Goal: Task Accomplishment & Management: Manage account settings

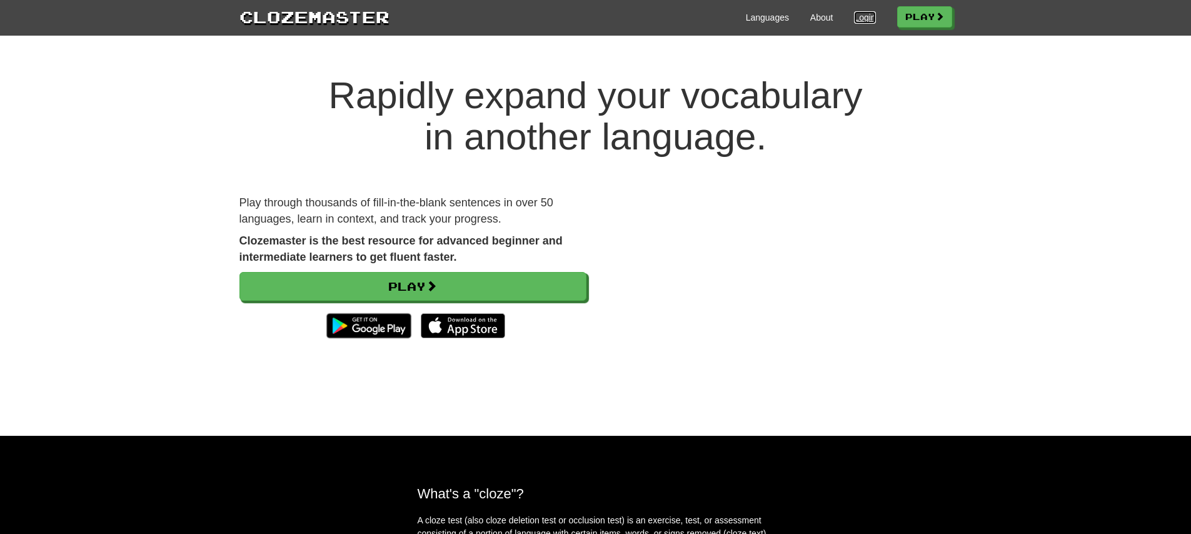
click at [862, 18] on link "Login" at bounding box center [864, 17] width 21 height 13
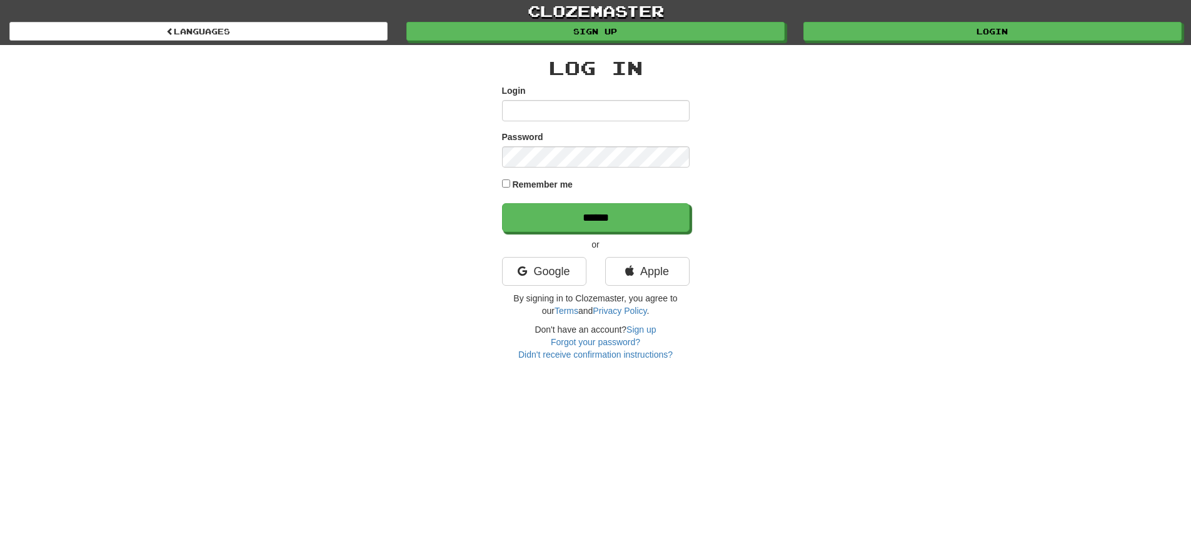
type input "**********"
click at [598, 222] on input "******" at bounding box center [597, 218] width 188 height 29
